Goal: Task Accomplishment & Management: Manage account settings

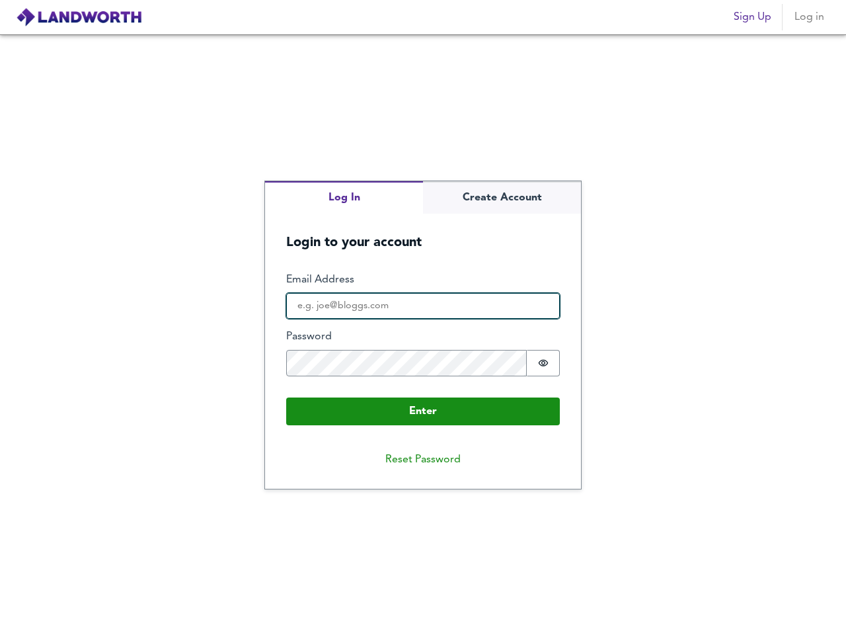
click at [423, 317] on input "Email Address" at bounding box center [423, 306] width 274 height 26
click at [79, 17] on img at bounding box center [79, 17] width 126 height 20
click at [752, 17] on span "Sign Up" at bounding box center [753, 17] width 38 height 19
click at [809, 17] on span "Log in" at bounding box center [809, 17] width 32 height 19
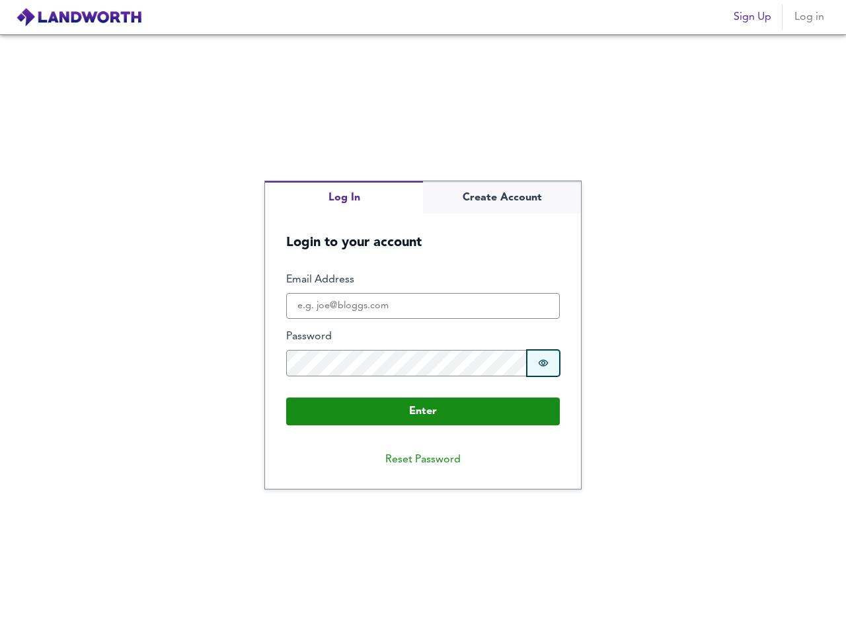
click at [544, 363] on icon "Show password" at bounding box center [543, 363] width 11 height 11
click at [423, 460] on button "Reset Password" at bounding box center [423, 459] width 97 height 26
